Goal: Navigation & Orientation: Find specific page/section

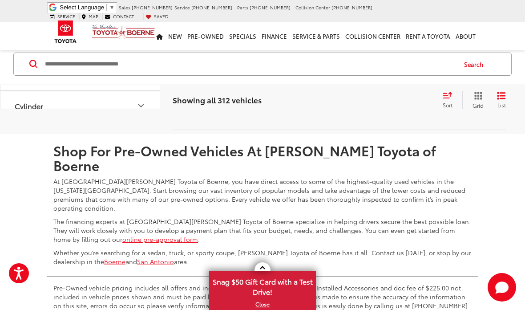
scroll to position [3052, 0]
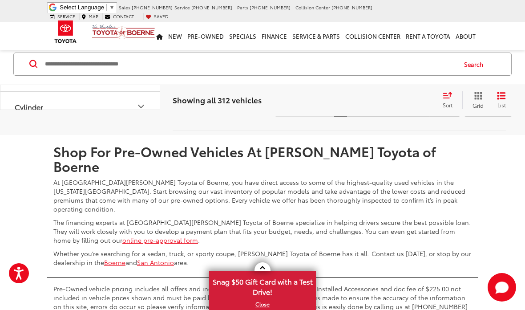
click at [347, 117] on link "2" at bounding box center [354, 109] width 14 height 16
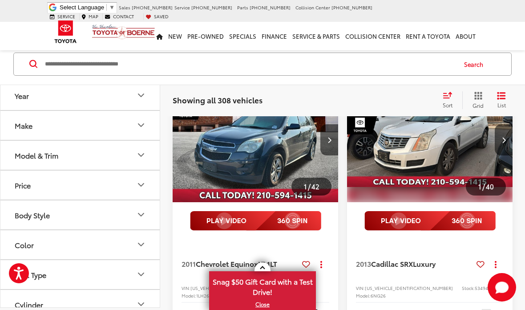
scroll to position [1066, 0]
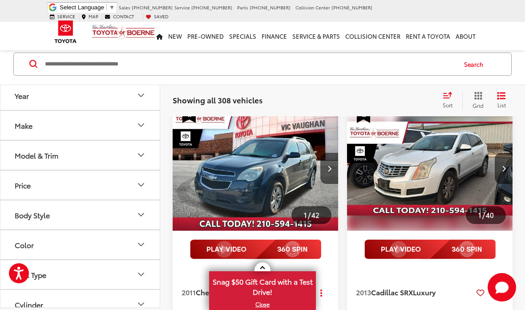
click at [420, 256] on img at bounding box center [430, 250] width 131 height 20
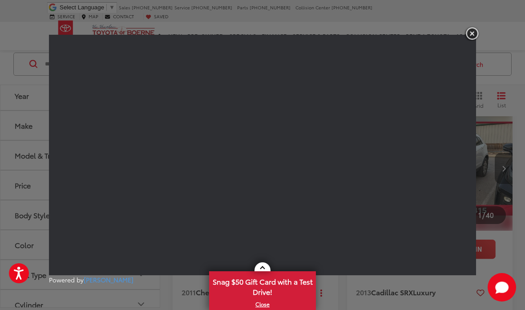
click at [468, 36] on img "button" at bounding box center [472, 33] width 16 height 15
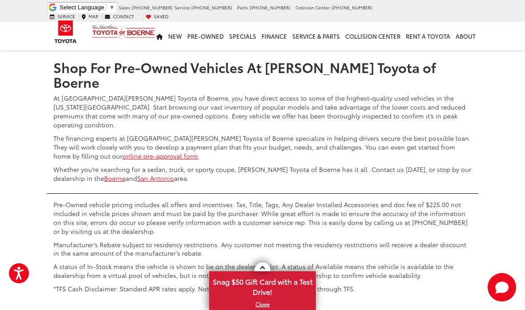
scroll to position [3163, 0]
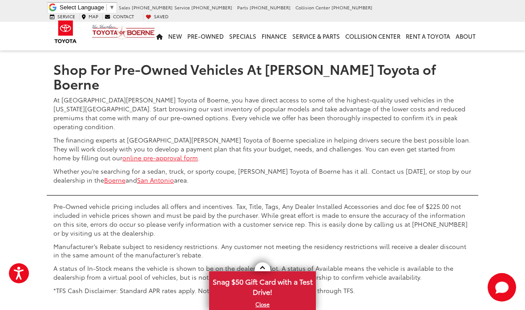
click at [360, 34] on link "3" at bounding box center [367, 26] width 14 height 16
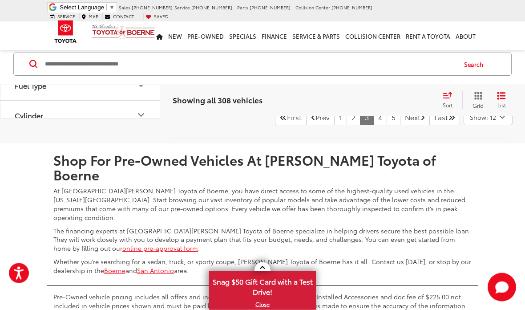
scroll to position [3007, 0]
click at [374, 125] on link "4" at bounding box center [381, 117] width 14 height 16
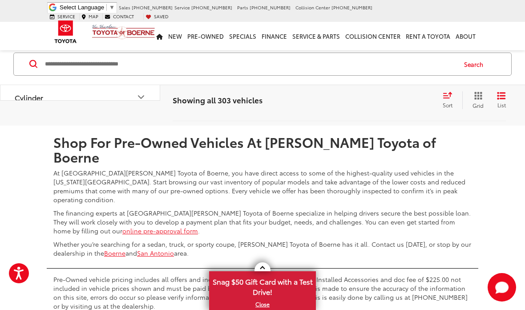
scroll to position [3070, 0]
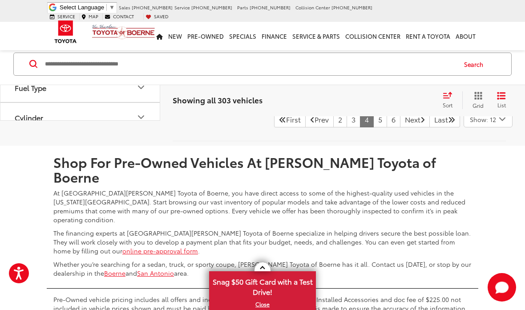
click at [347, 127] on link "3" at bounding box center [354, 119] width 14 height 16
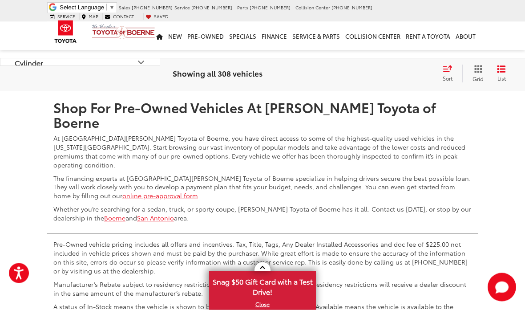
scroll to position [3023, 0]
